Goal: Navigation & Orientation: Find specific page/section

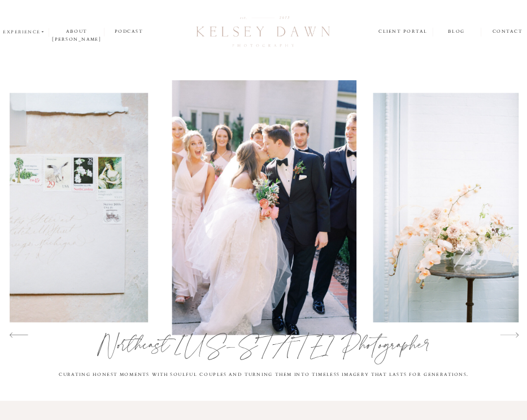
click at [36, 33] on nav "experience" at bounding box center [24, 32] width 42 height 8
click at [36, 40] on p "weddings" at bounding box center [26, 42] width 46 height 7
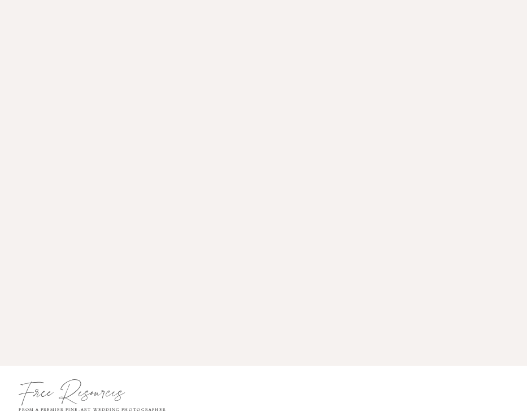
scroll to position [3813, 0]
